Goal: Transaction & Acquisition: Purchase product/service

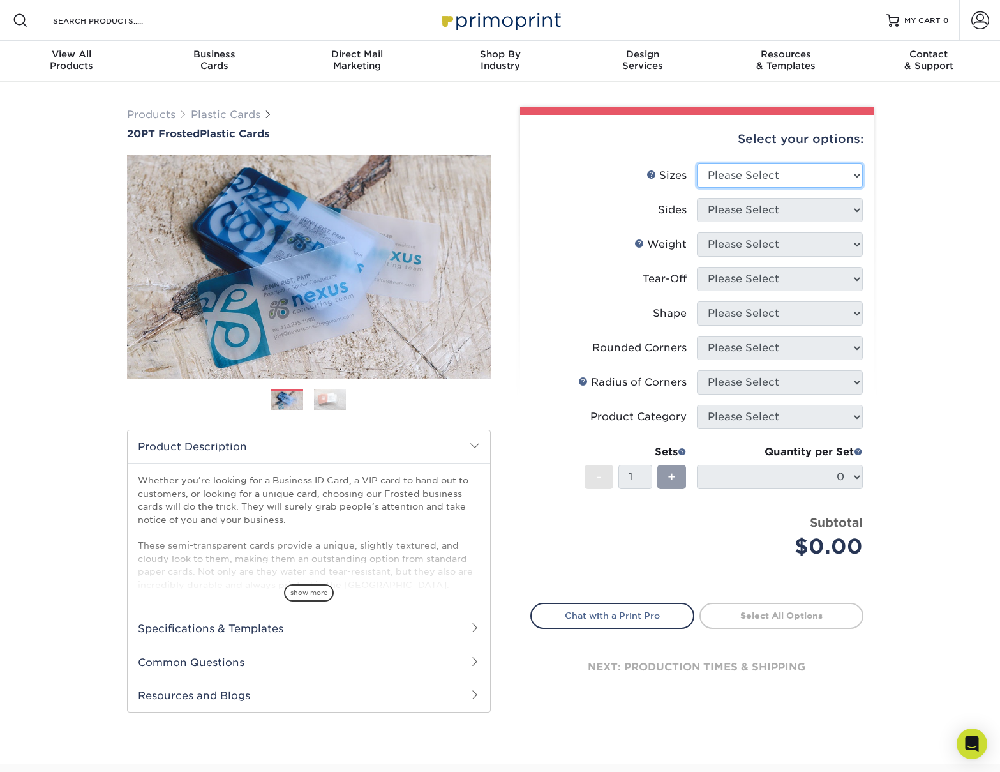
click at [820, 163] on select "Please Select 2" x 3.5" 2" x 8" 2.12" x 3.375" 2.5" x 2.5" 4.25" x 6"" at bounding box center [780, 175] width 166 height 24
select select "2.00x3.50"
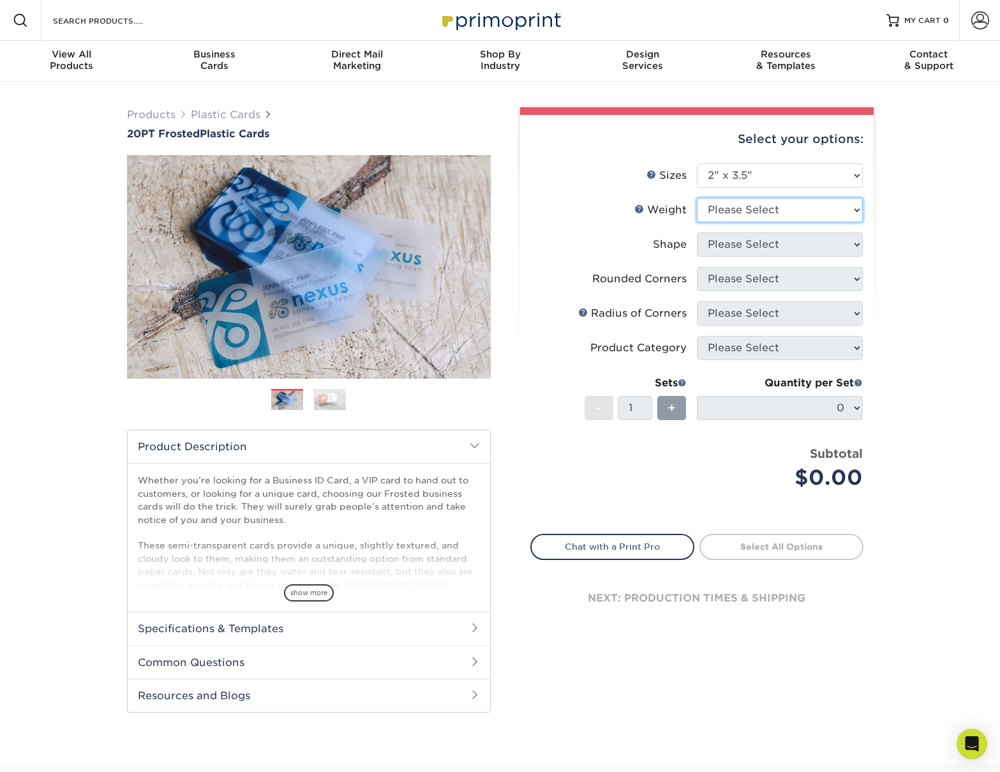
click at [753, 207] on select "Please Select 20PT Frosted Plastic 20PT Frosted Plastic" at bounding box center [780, 210] width 166 height 24
select select "20PT Frosted Plastic"
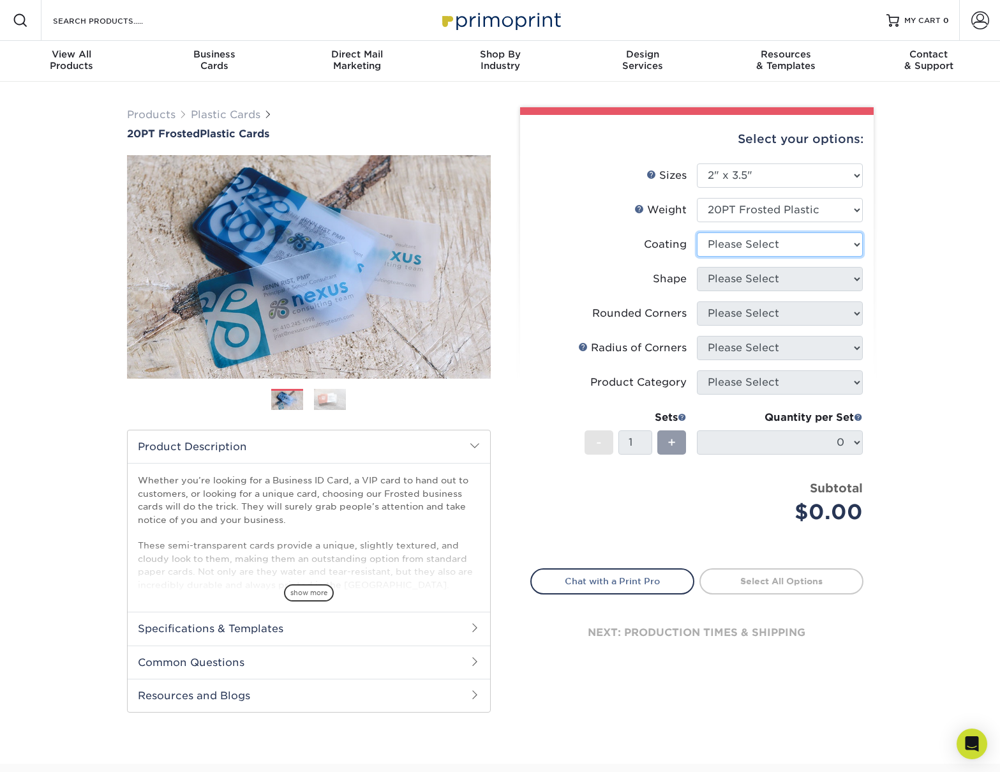
click at [760, 241] on select at bounding box center [780, 244] width 166 height 24
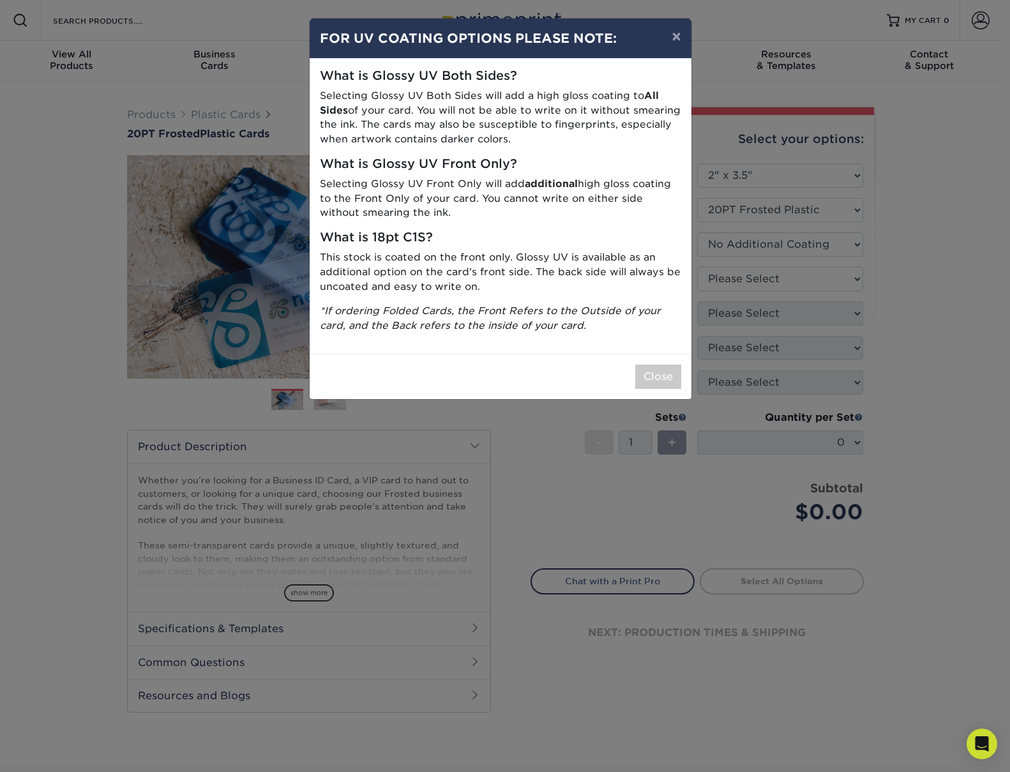
click at [760, 274] on div "× FOR UV COATING OPTIONS PLEASE NOTE: What is Glossy UV Both Sides? Selecting G…" at bounding box center [505, 386] width 1010 height 772
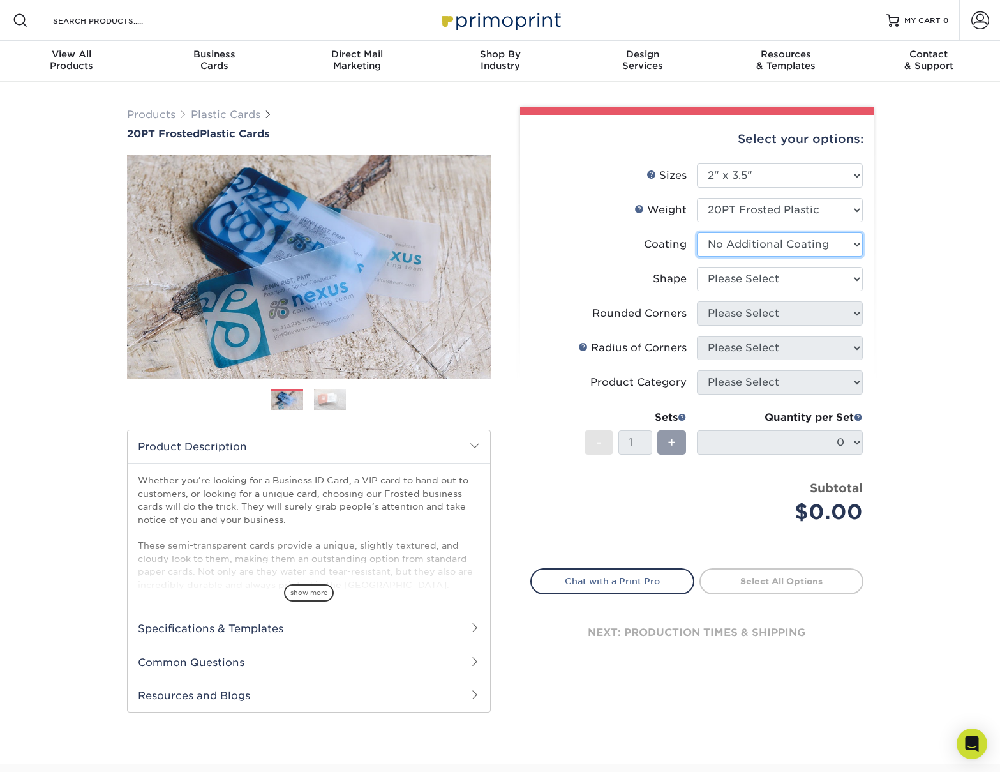
click at [762, 251] on select at bounding box center [780, 244] width 166 height 24
click at [761, 240] on select at bounding box center [780, 244] width 166 height 24
click at [761, 248] on select at bounding box center [780, 244] width 166 height 24
select select "3e7618de-abca-4bda-9f97-8b9129e913d8"
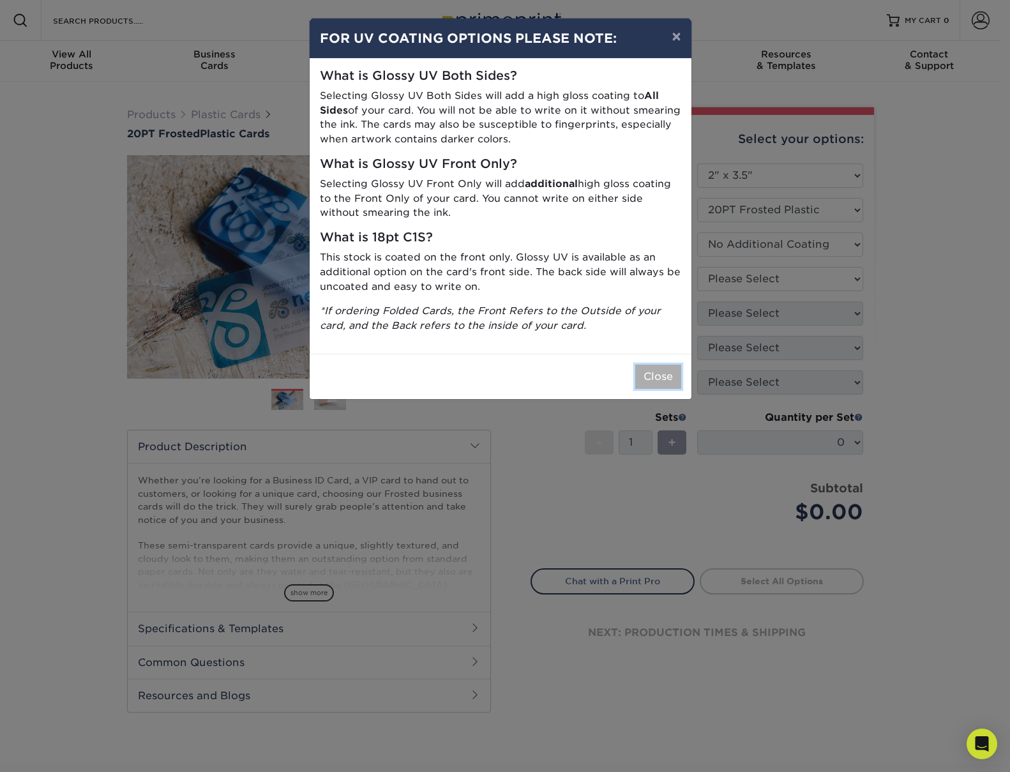
click at [654, 380] on button "Close" at bounding box center [658, 376] width 46 height 24
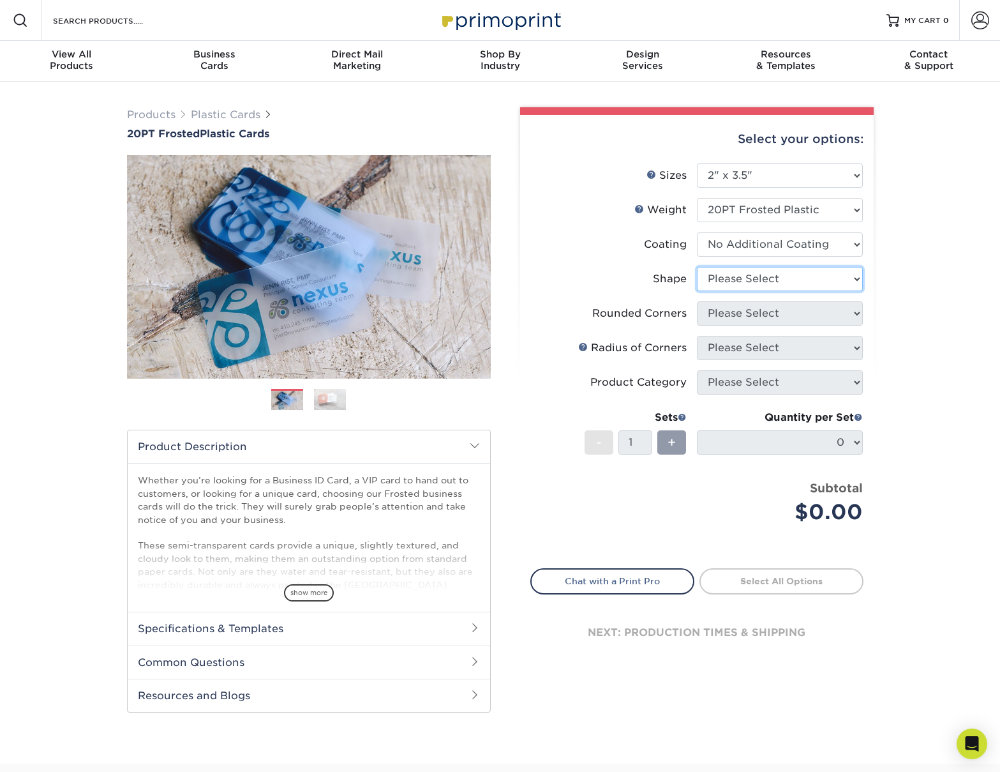
click at [791, 282] on select "Please Select Oval Standard" at bounding box center [780, 279] width 166 height 24
select select "standard"
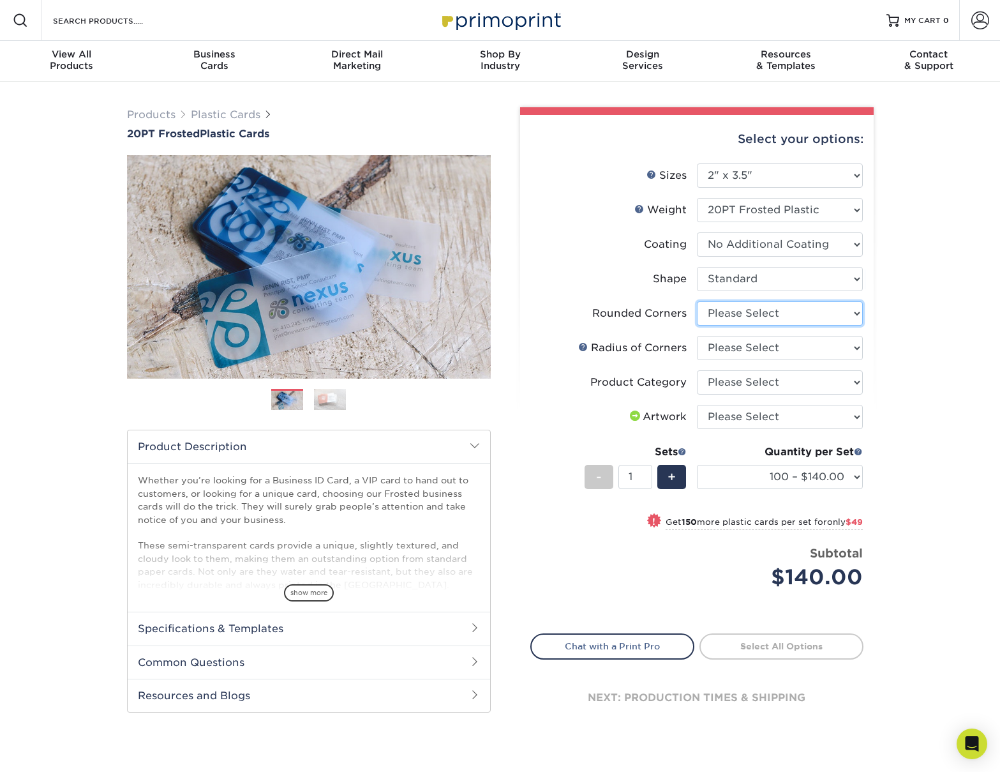
click at [790, 313] on select "Please Select Yes - Round 4 Corners" at bounding box center [780, 313] width 166 height 24
select select "7672df9e-0e0a-464d-8e1f-920c575e4da3"
click at [790, 345] on select "Please Select Rounded 1/8" Rounded 1/4"" at bounding box center [780, 348] width 166 height 24
select select "589680c7-ee9a-431b-9d12-d7aeb1386a97"
click at [780, 384] on select "Please Select Business Cards" at bounding box center [780, 382] width 166 height 24
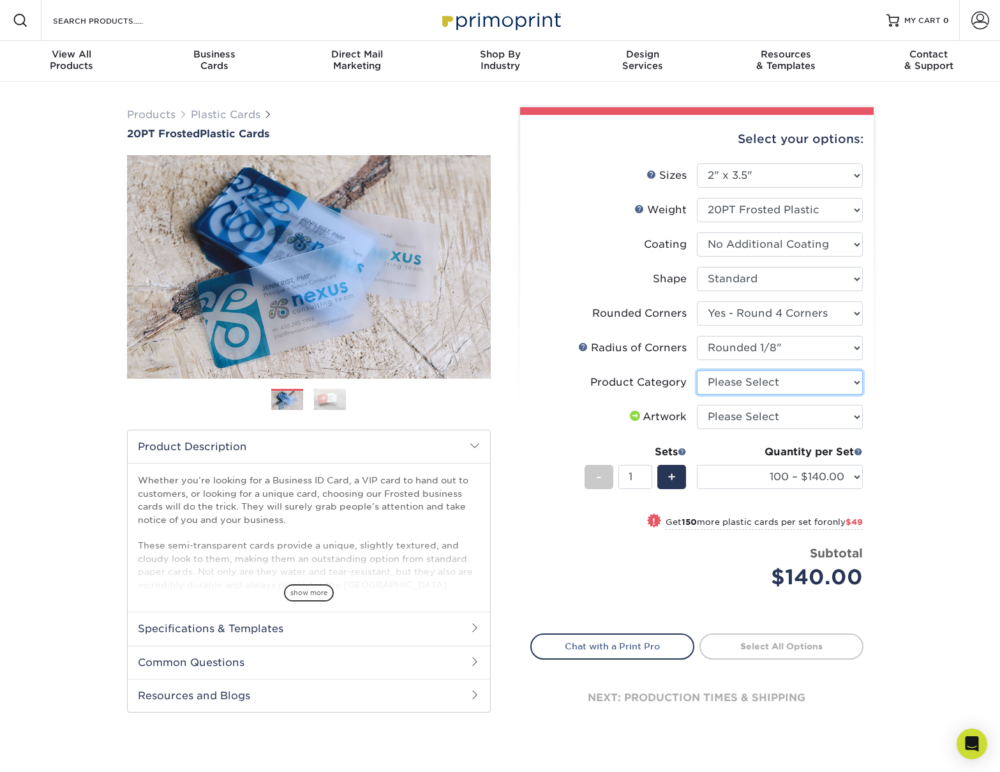
select select "3b5148f1-0588-4f88-a218-97bcfdce65c1"
click at [781, 417] on select "Please Select I will upload files I need a design - $100" at bounding box center [780, 417] width 166 height 24
select select "upload"
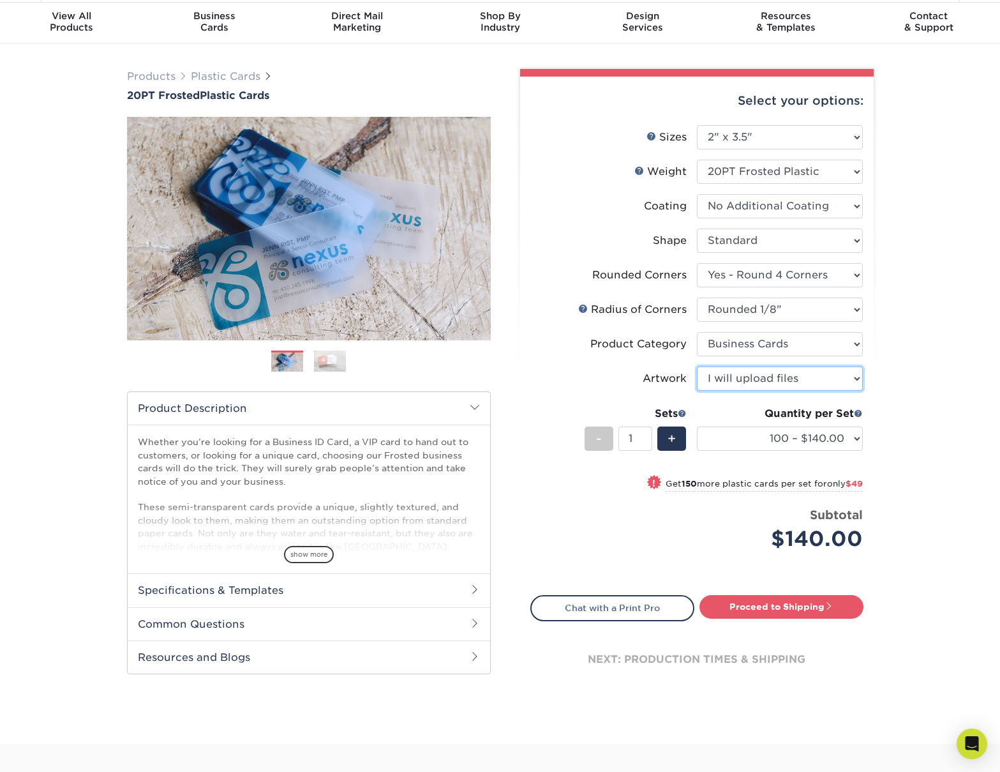
scroll to position [48, 0]
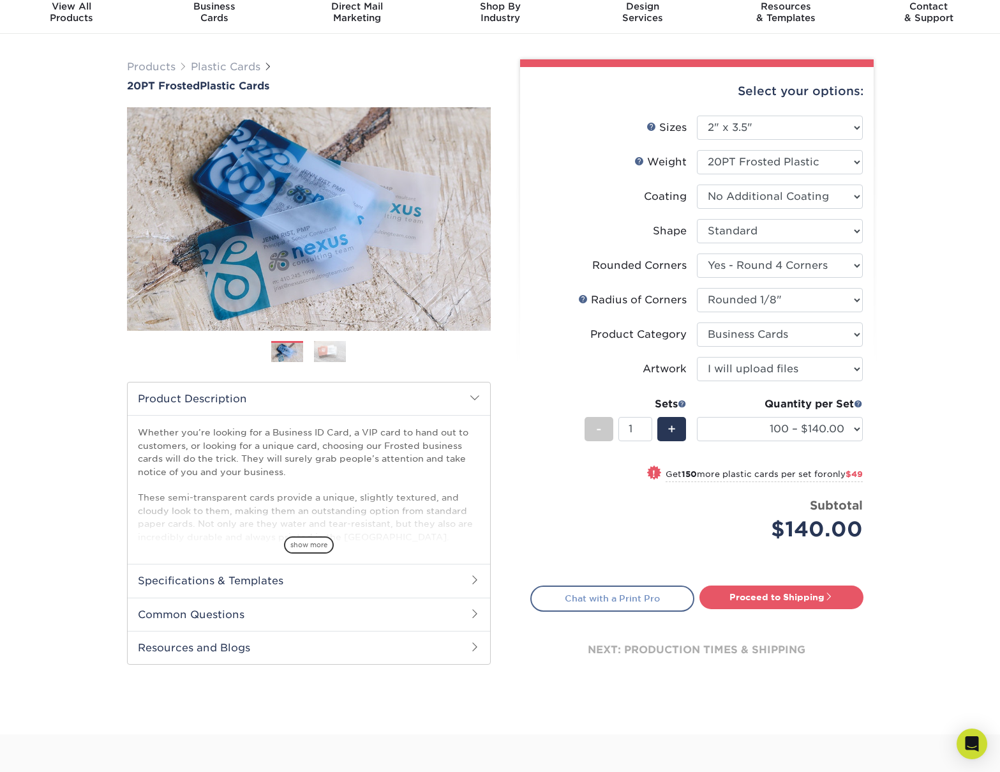
click at [653, 593] on link "Chat with a Print Pro" at bounding box center [612, 598] width 164 height 26
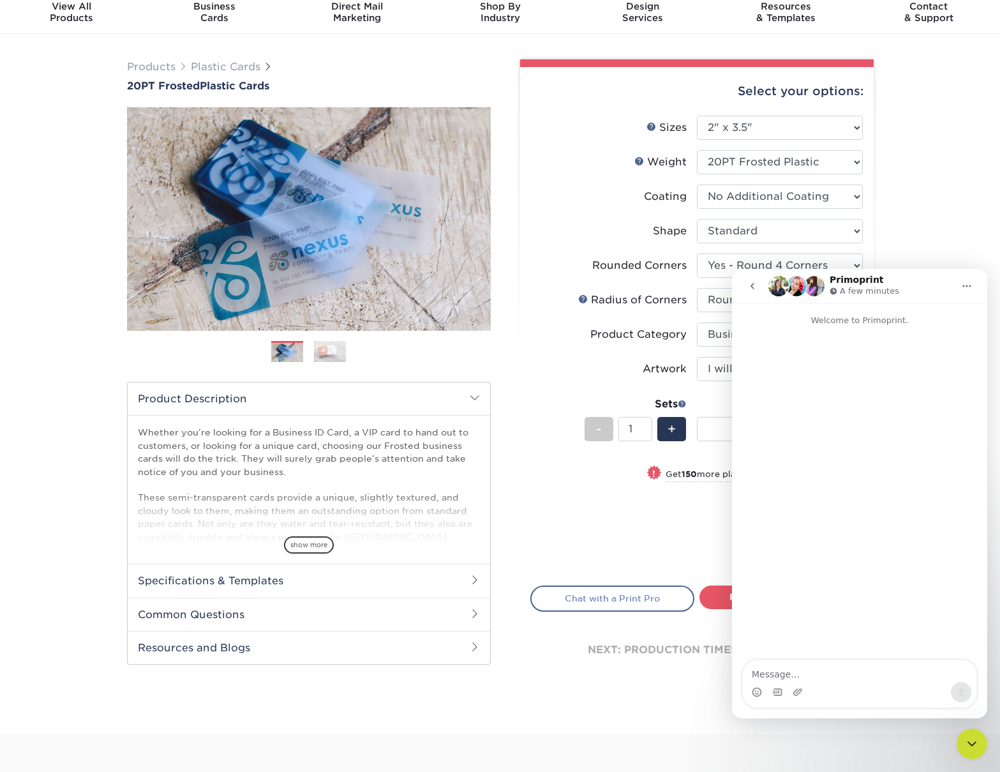
scroll to position [0, 0]
click at [297, 548] on span "show more" at bounding box center [309, 544] width 50 height 17
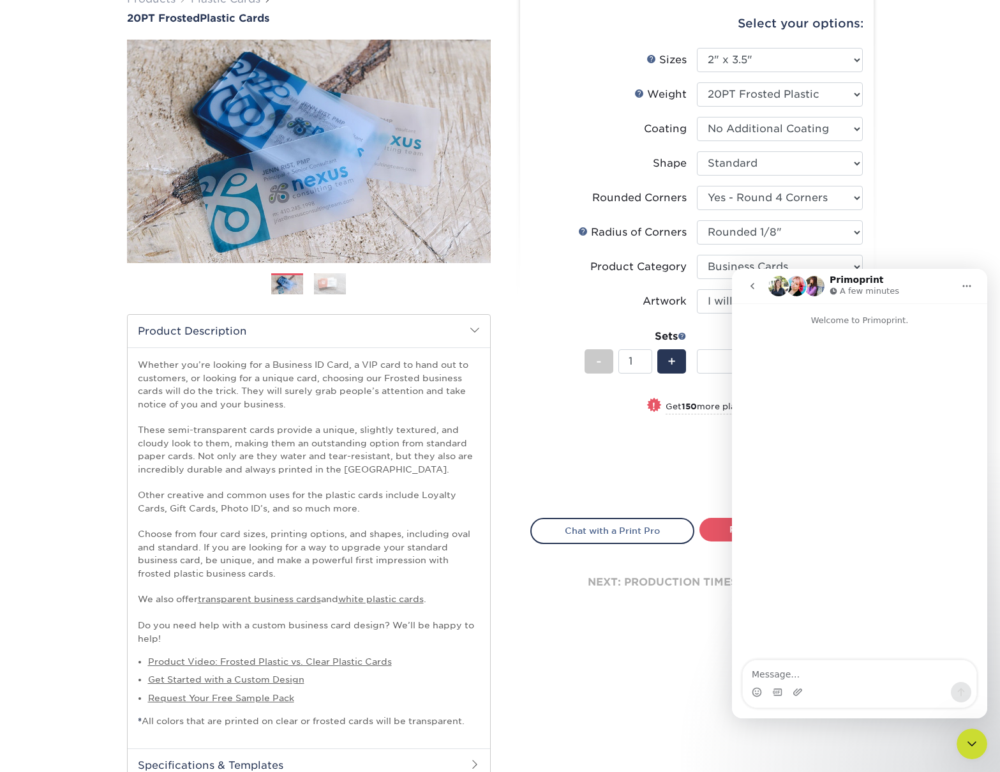
scroll to position [117, 0]
click at [228, 676] on link "Get Started with a Custom Design" at bounding box center [226, 678] width 156 height 10
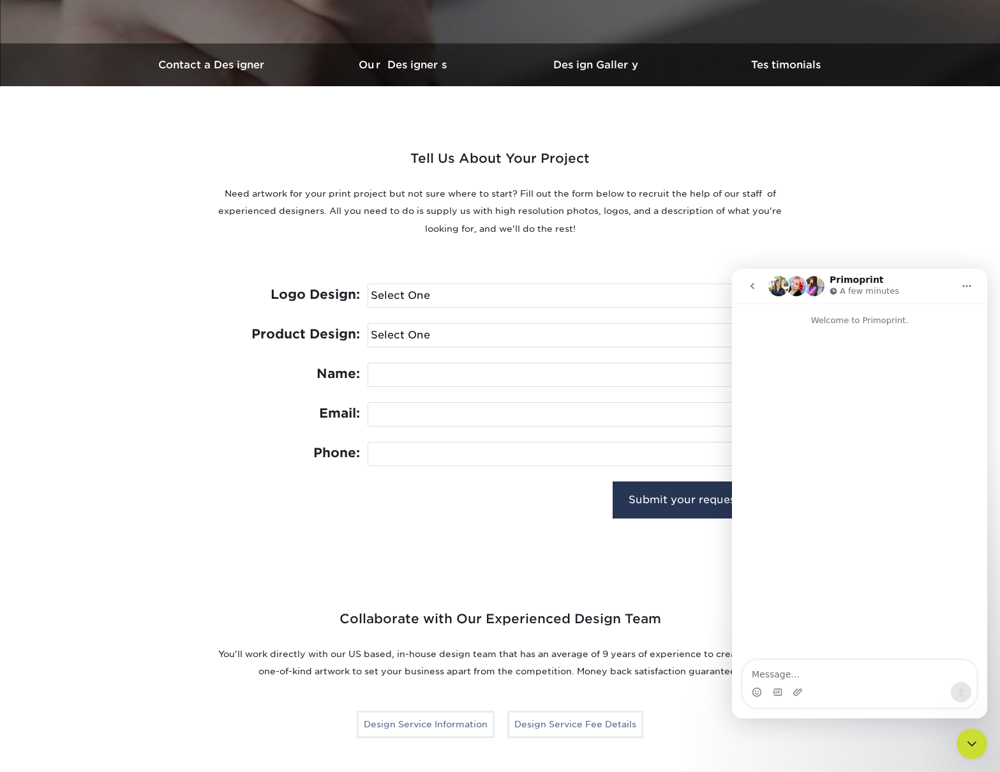
scroll to position [370, 0]
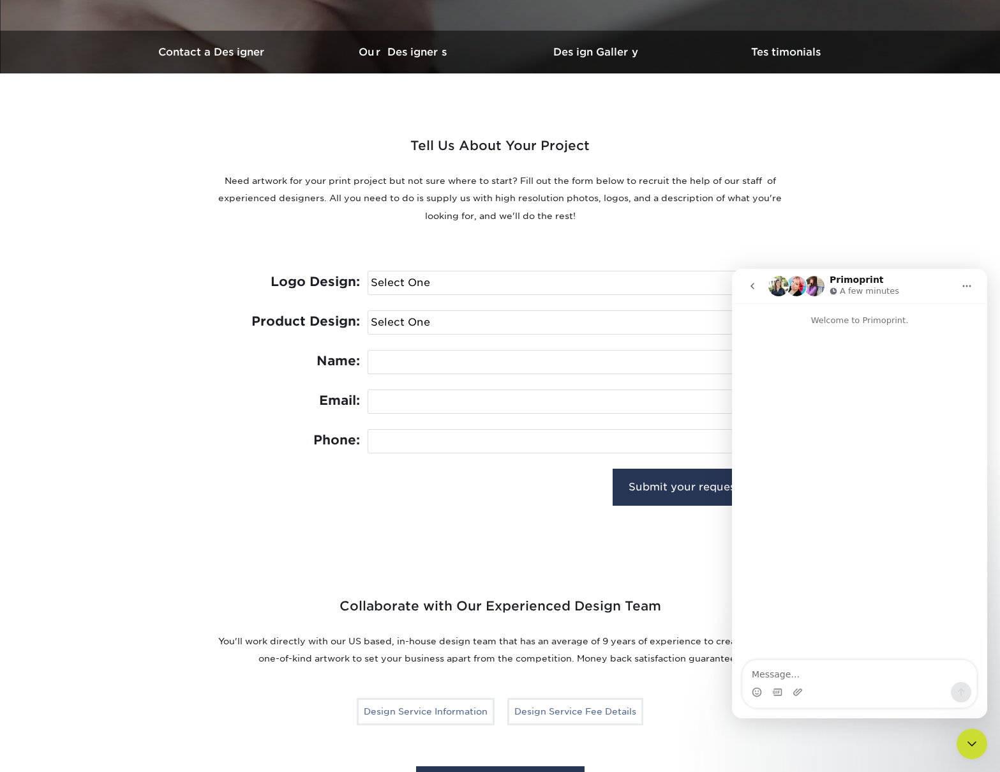
click at [751, 283] on icon "go back" at bounding box center [752, 286] width 10 height 10
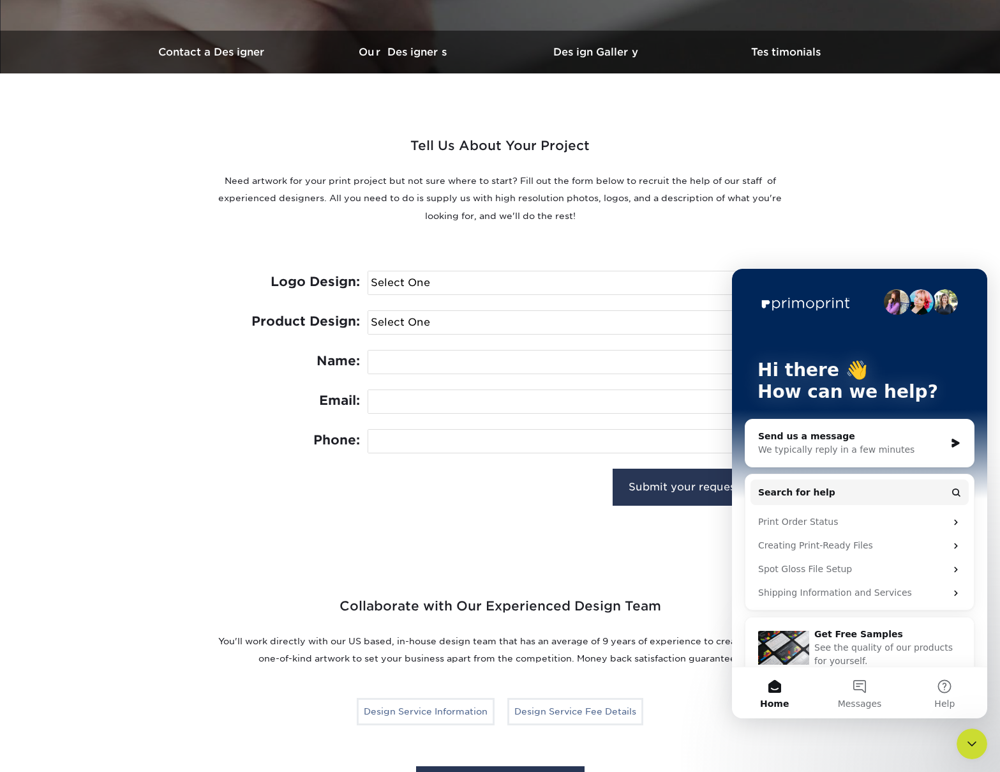
click at [969, 745] on icon "Close Intercom Messenger" at bounding box center [971, 743] width 15 height 15
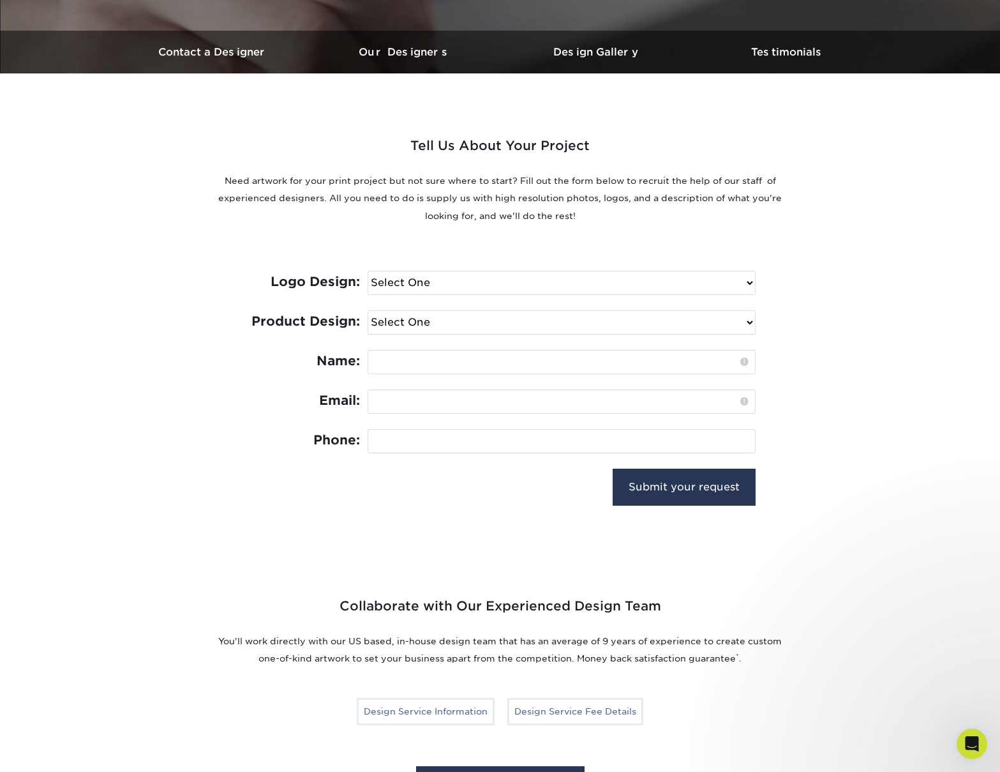
scroll to position [0, 0]
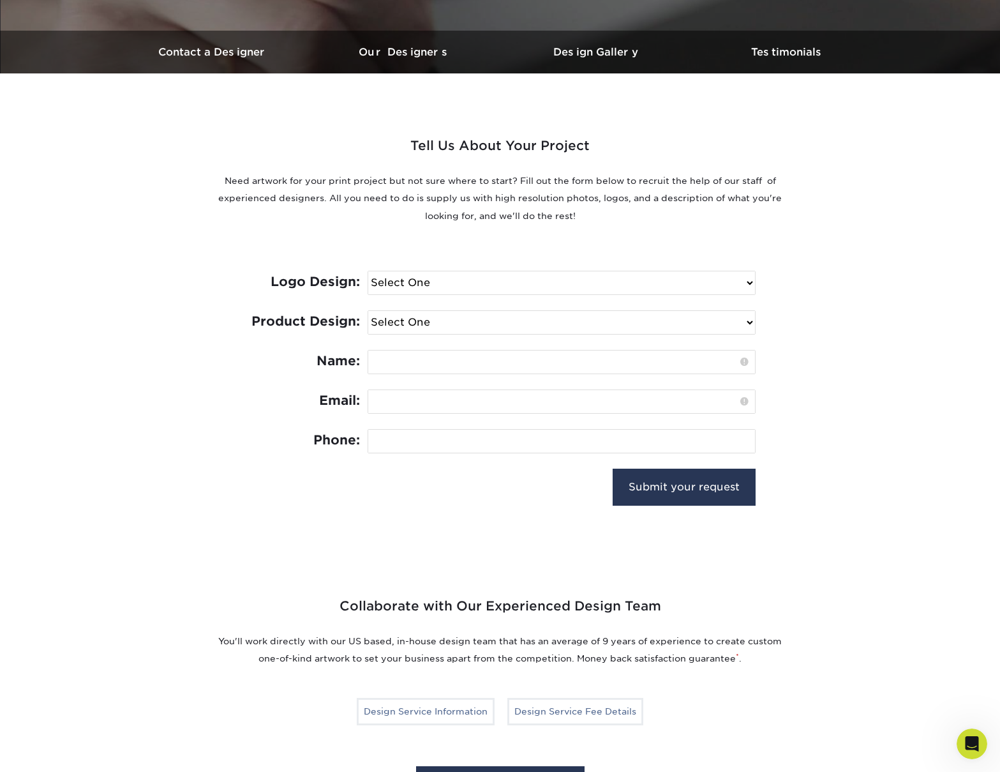
click at [530, 287] on select "Select One I need a logo design: $300 No thank you" at bounding box center [561, 282] width 387 height 23
select select "No Logo"
click at [520, 317] on select "Select One Logo Design Only Design Edits Banner Design: $50.00 Bookmark Design:…" at bounding box center [561, 322] width 387 height 23
select select "Plastic Cards - $100"
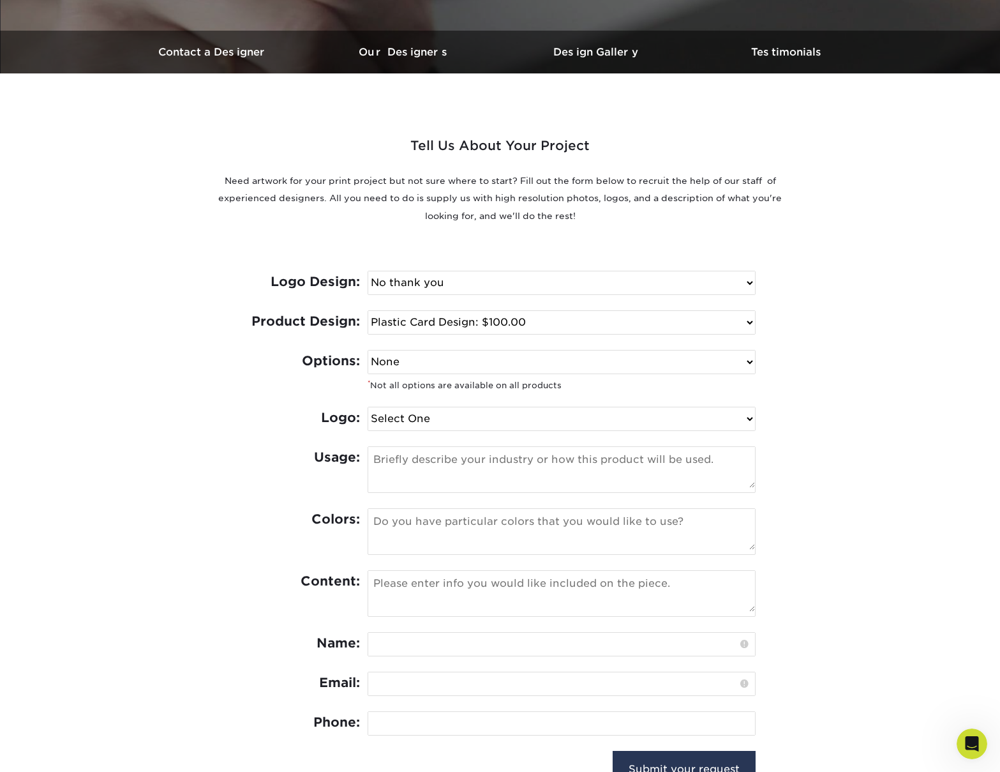
click at [440, 359] on select "None Spot UV Foil Spot UV & Foil" at bounding box center [561, 361] width 387 height 23
select select "Spot UV"
click at [386, 414] on select "Select One I can provide a logo in an .ai, .eps, or .pdf I have a logo but not …" at bounding box center [561, 418] width 387 height 23
select select "Has Logo"
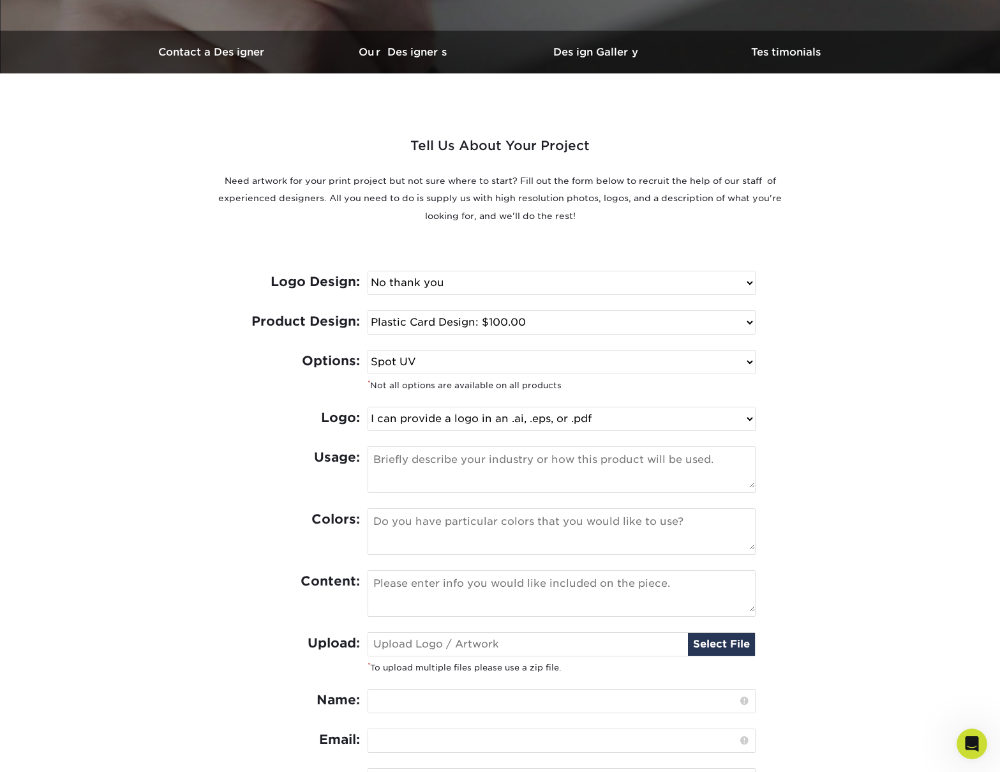
click at [402, 462] on textarea at bounding box center [561, 467] width 387 height 41
type textarea "my business card, changed addresses need new ones want plastic hte other compan…"
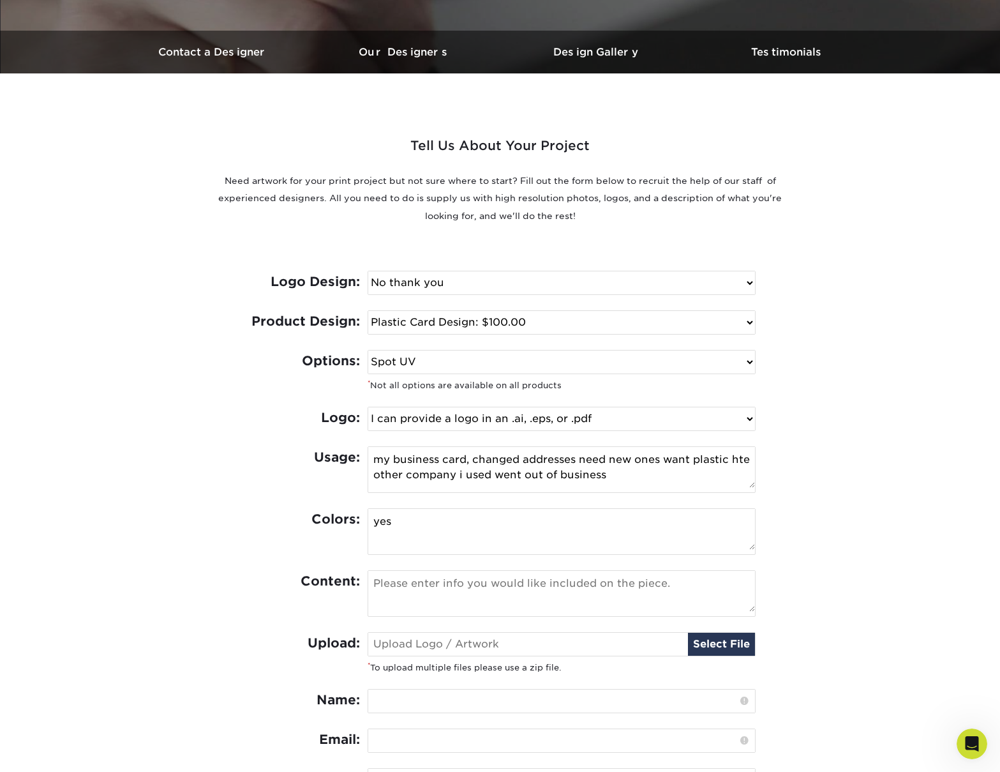
type textarea "yes"
